Goal: Find contact information: Find contact information

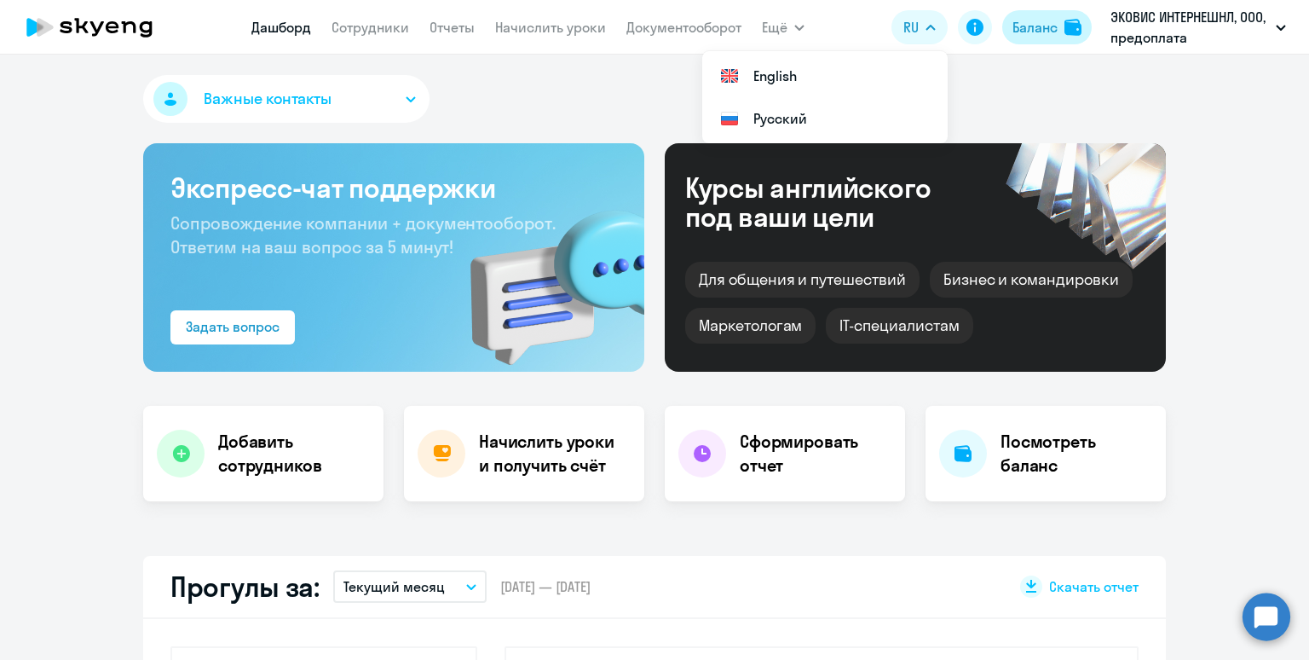
click at [1041, 30] on div "Баланс" at bounding box center [1034, 27] width 45 height 20
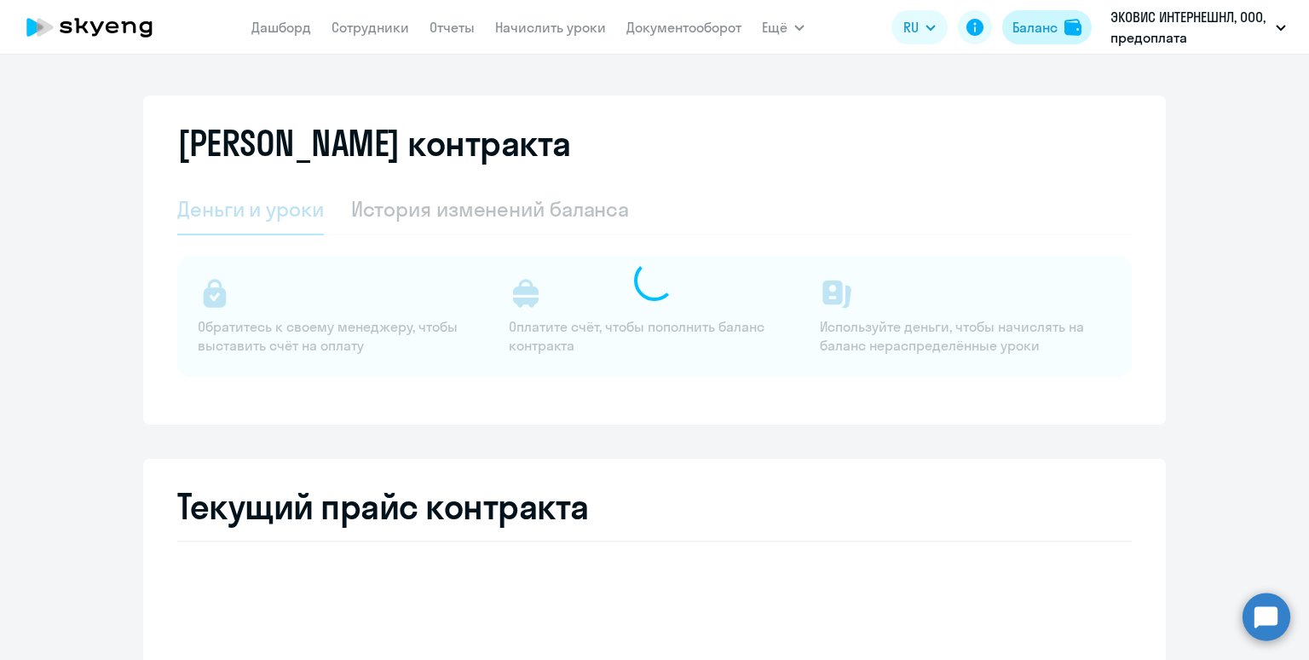
select select "english_adult_not_native_speaker"
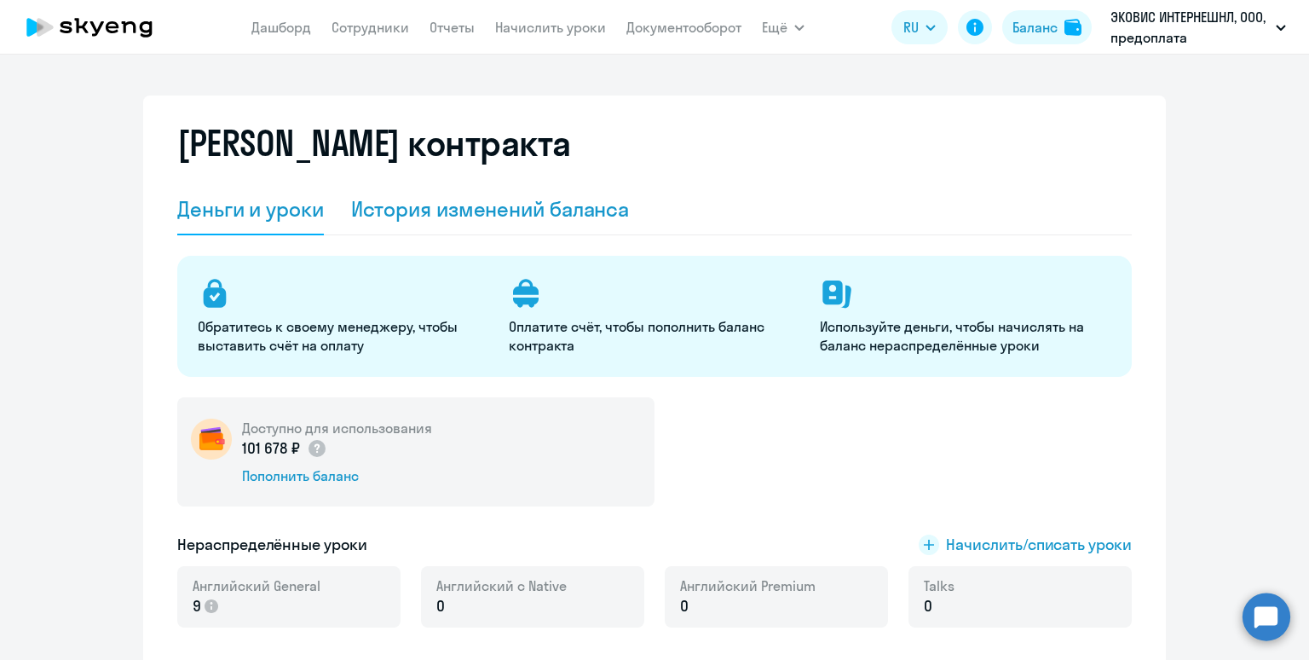
click at [564, 223] on div "История изменений баланса" at bounding box center [490, 209] width 279 height 51
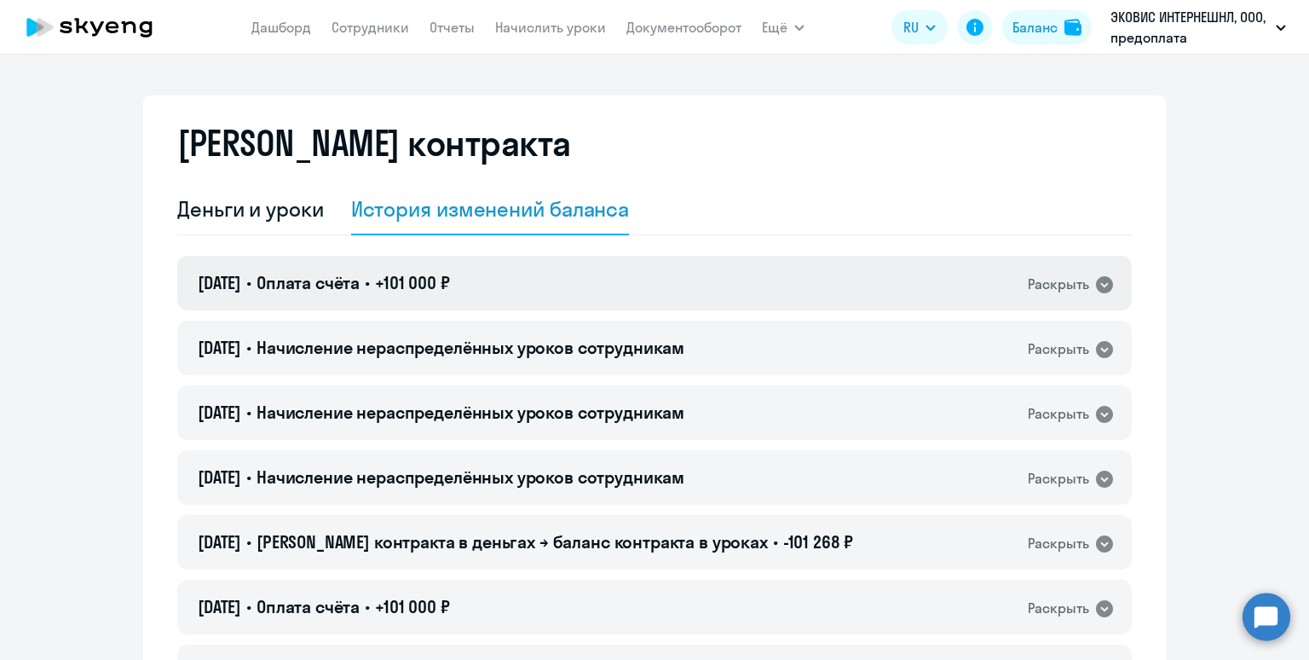
click at [581, 256] on div "[DATE] • Оплата счёта • +101 000 ₽ Раскрыть" at bounding box center [654, 283] width 954 height 55
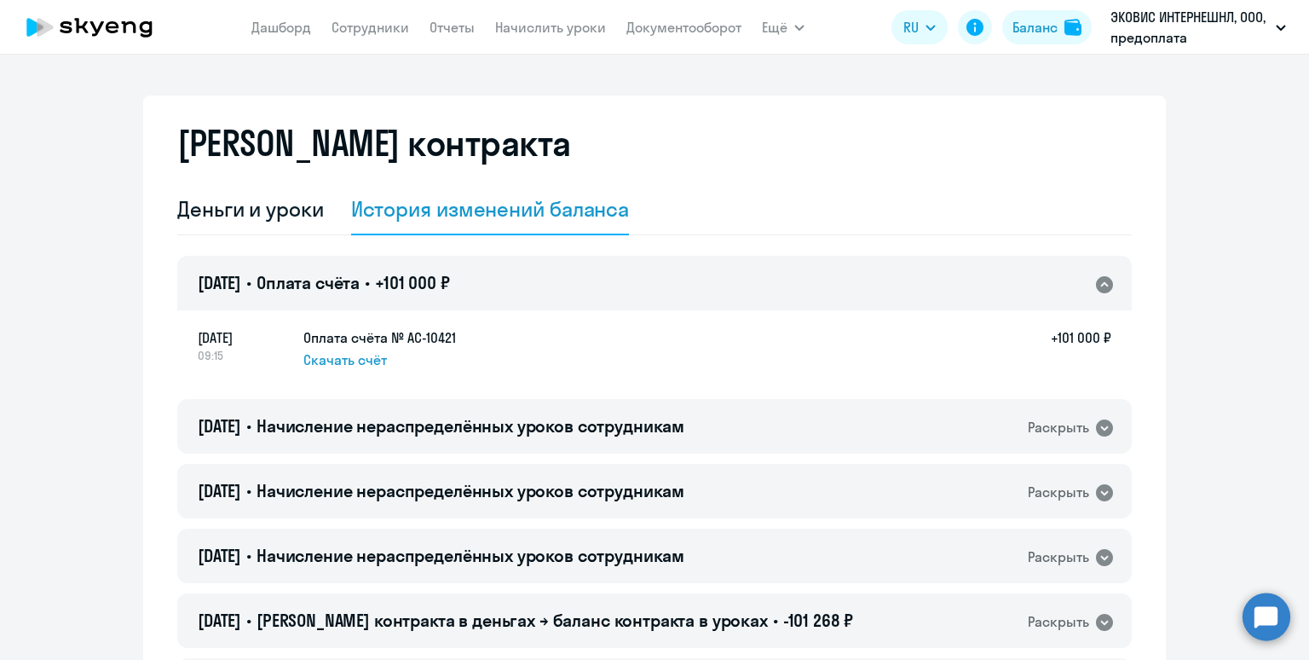
click at [581, 256] on div "[DATE] • Оплата счёта • +101 000 ₽ Раскрыть" at bounding box center [654, 283] width 954 height 55
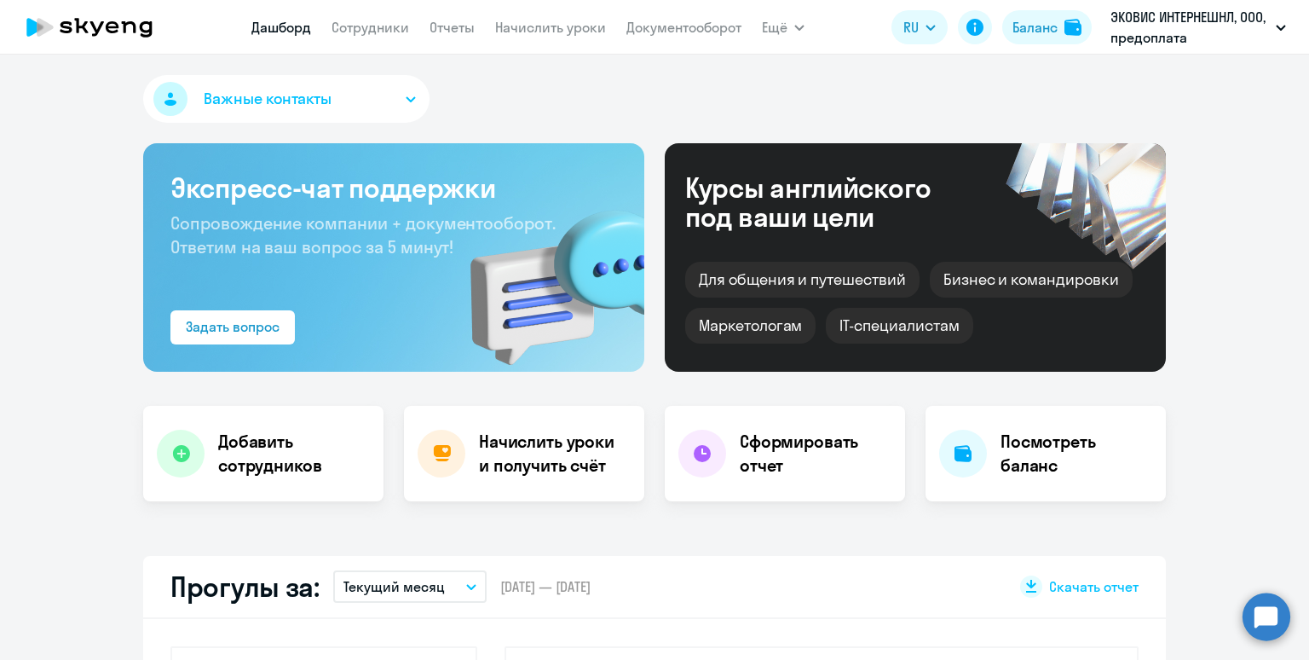
click at [283, 104] on span "Важные контакты" at bounding box center [268, 99] width 128 height 22
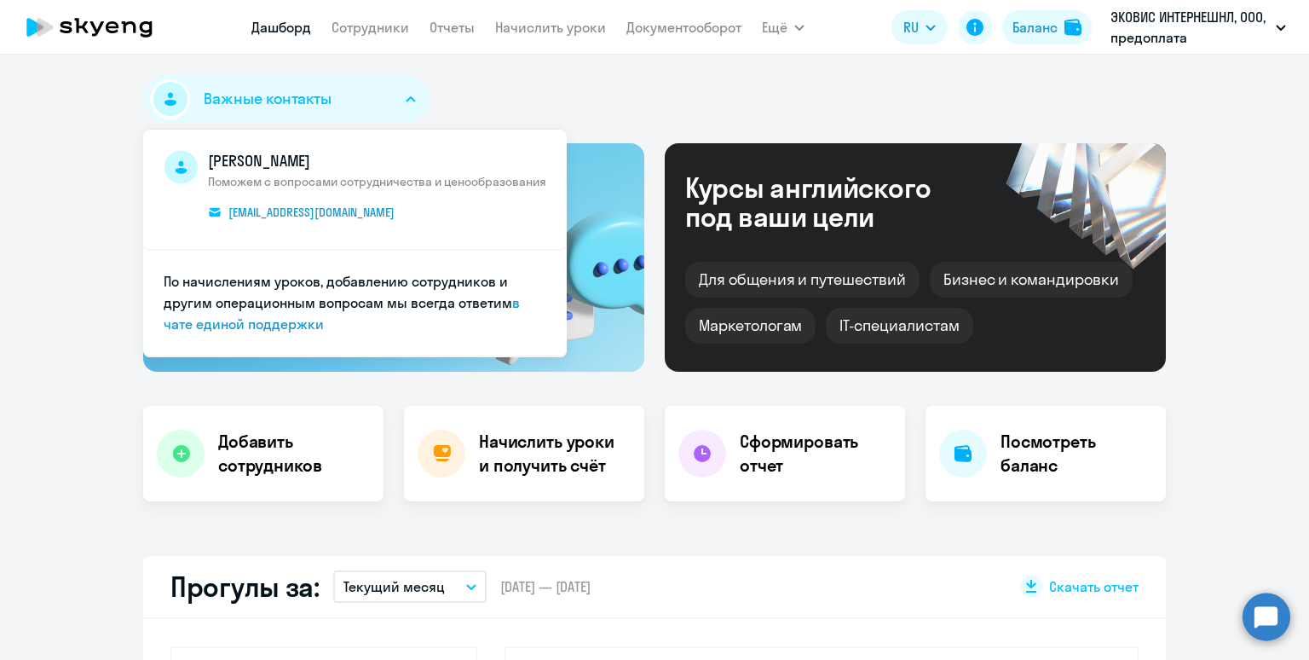
select select "30"
